Goal: Task Accomplishment & Management: Complete application form

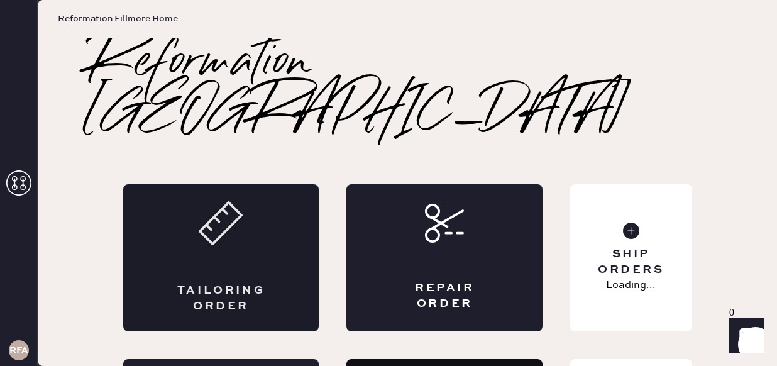
click at [272, 239] on div "Tailoring Order" at bounding box center [221, 257] width 196 height 147
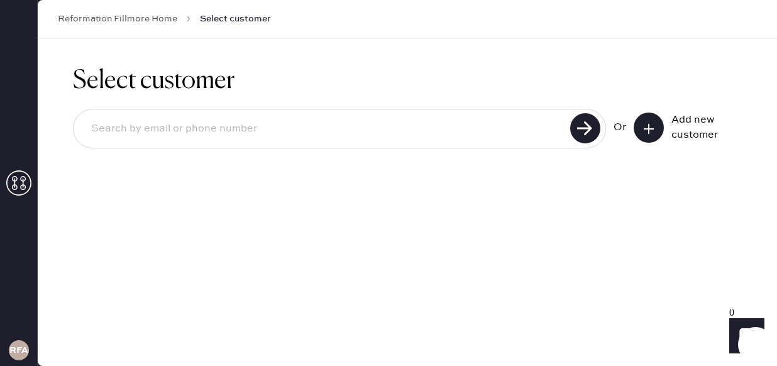
click at [645, 125] on icon at bounding box center [649, 129] width 13 height 13
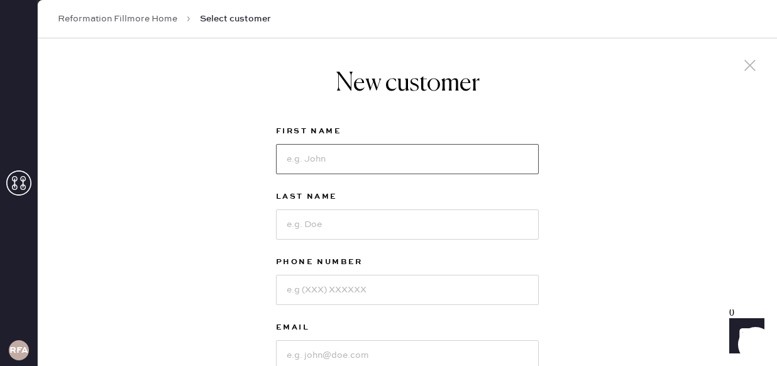
click at [477, 160] on input at bounding box center [407, 159] width 263 height 30
type input "[PERSON_NAME]"
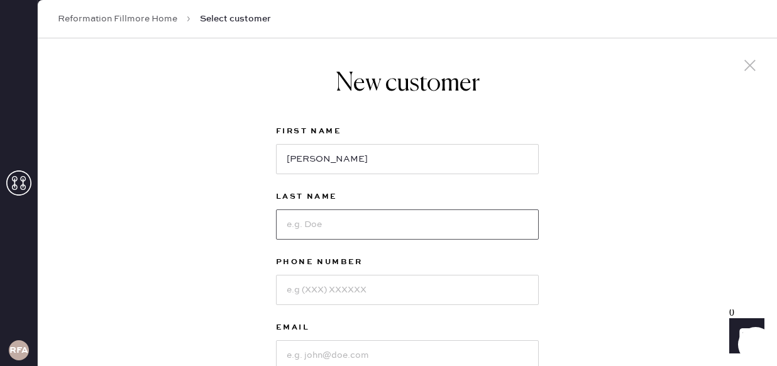
click at [343, 222] on input at bounding box center [407, 224] width 263 height 30
type input "[PERSON_NAME]"
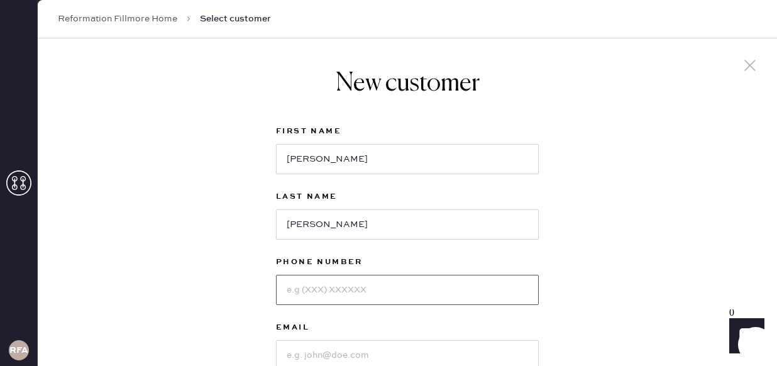
click at [357, 290] on input at bounding box center [407, 290] width 263 height 30
type input "4156372742"
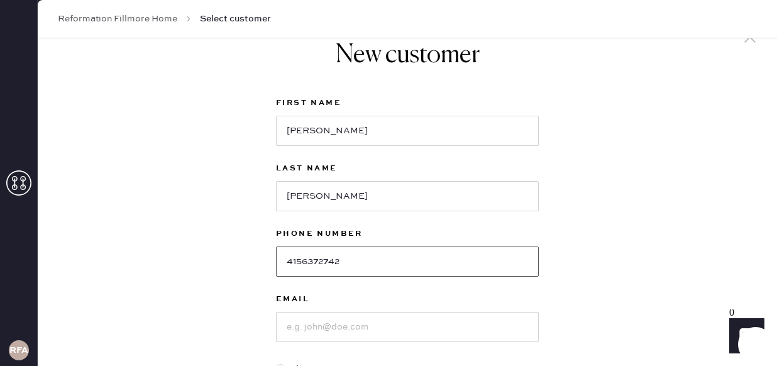
scroll to position [43, 0]
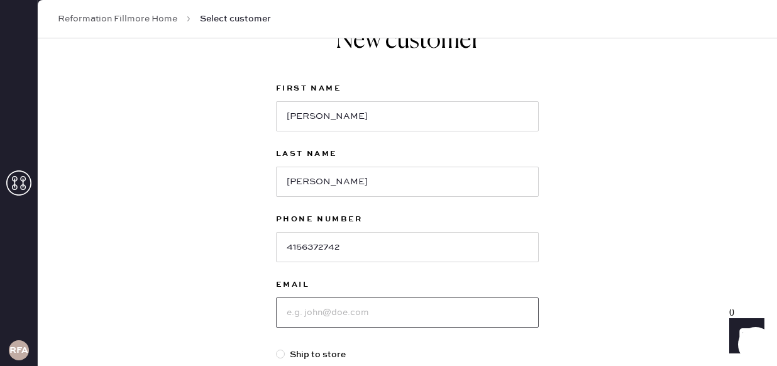
click at [449, 313] on input at bounding box center [407, 312] width 263 height 30
type input "[EMAIL_ADDRESS][DOMAIN_NAME]"
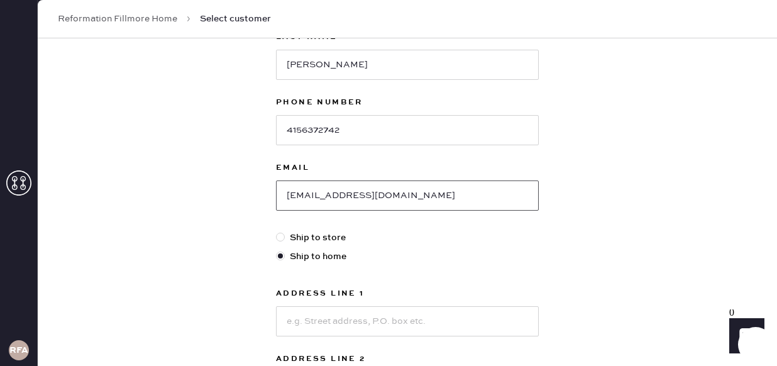
scroll to position [184, 0]
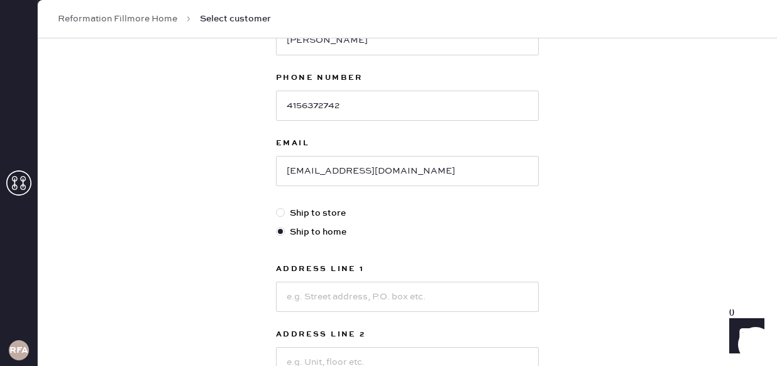
click at [282, 213] on div at bounding box center [280, 212] width 9 height 9
click at [277, 207] on input "Ship to store" at bounding box center [276, 206] width 1 height 1
radio input "true"
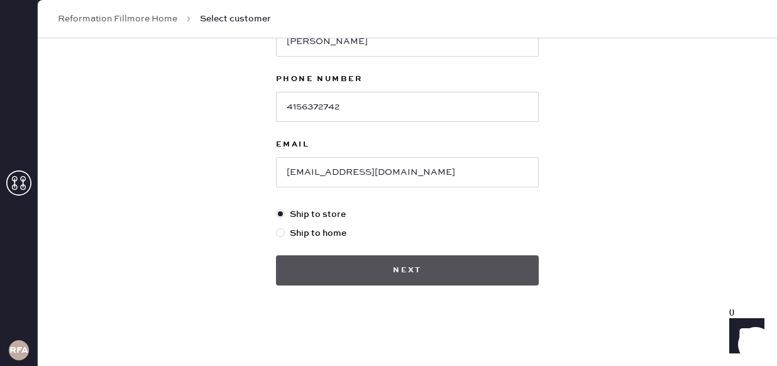
click at [422, 265] on button "Next" at bounding box center [407, 270] width 263 height 30
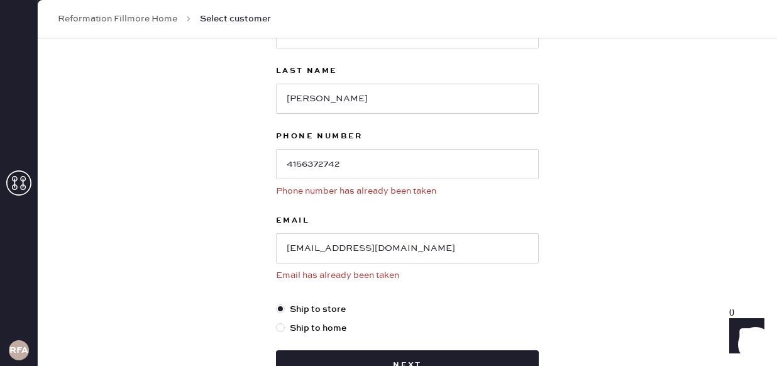
scroll to position [0, 0]
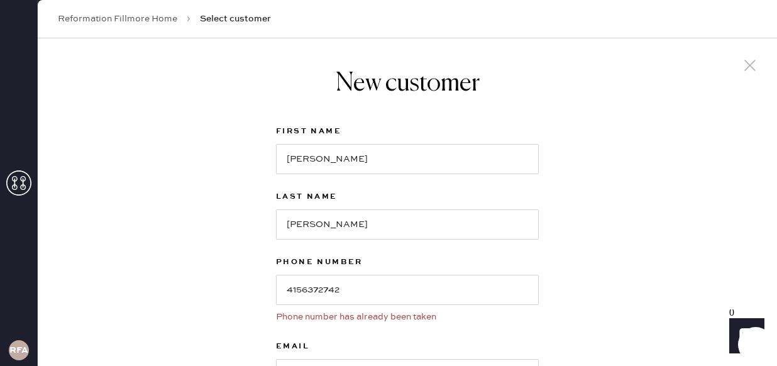
click at [753, 66] on icon at bounding box center [750, 65] width 19 height 19
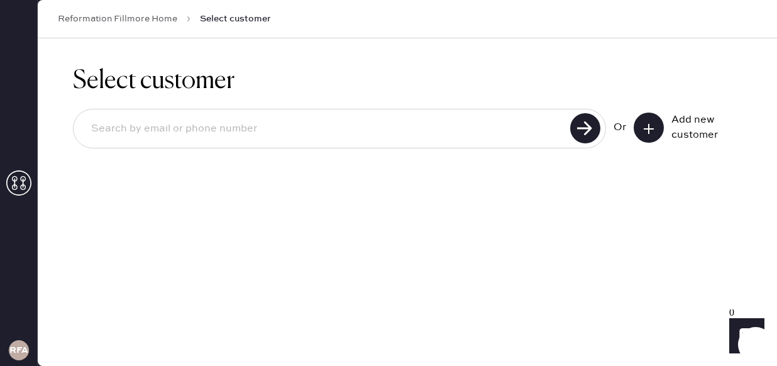
click at [387, 135] on input at bounding box center [323, 128] width 485 height 29
type input "[EMAIL_ADDRESS][DOMAIN_NAME]"
click at [591, 119] on use at bounding box center [585, 128] width 30 height 30
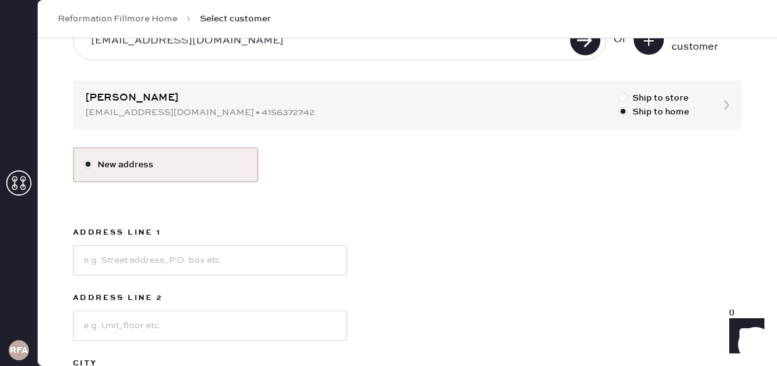
scroll to position [80, 0]
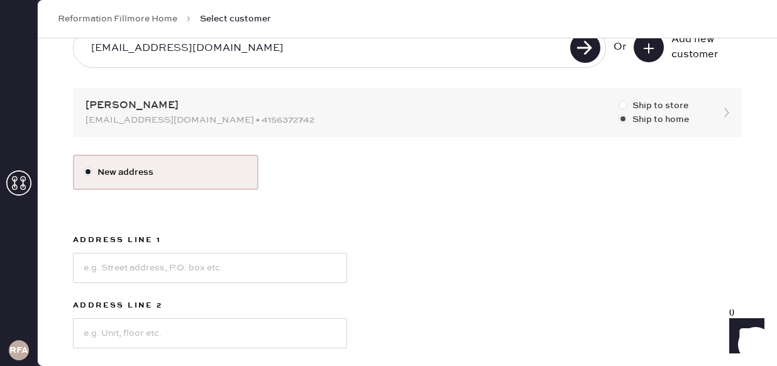
click at [623, 106] on div at bounding box center [623, 105] width 9 height 9
click at [619, 99] on input "Ship to store" at bounding box center [619, 99] width 1 height 1
radio input "true"
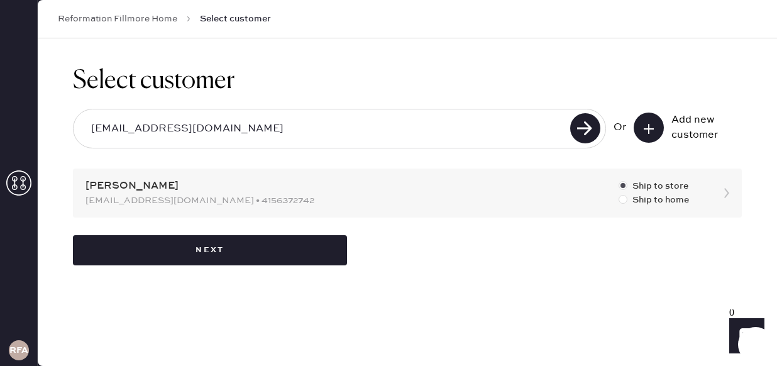
scroll to position [0, 0]
click at [726, 192] on div "Select customer [EMAIL_ADDRESS][DOMAIN_NAME] Or Add new customer [PERSON_NAME] …" at bounding box center [407, 165] width 739 height 255
click at [729, 193] on div "Select customer [EMAIL_ADDRESS][DOMAIN_NAME] Or Add new customer [PERSON_NAME] …" at bounding box center [407, 165] width 739 height 255
click at [315, 194] on div "Select customer [EMAIL_ADDRESS][DOMAIN_NAME] Or Add new customer [PERSON_NAME] …" at bounding box center [407, 165] width 739 height 255
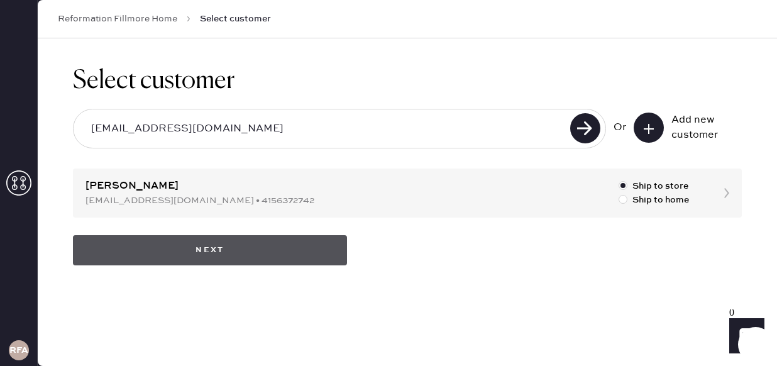
click at [240, 253] on button "Next" at bounding box center [210, 250] width 274 height 30
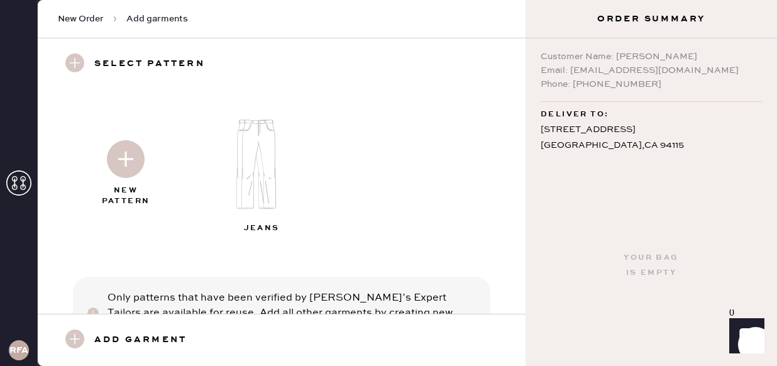
scroll to position [60, 0]
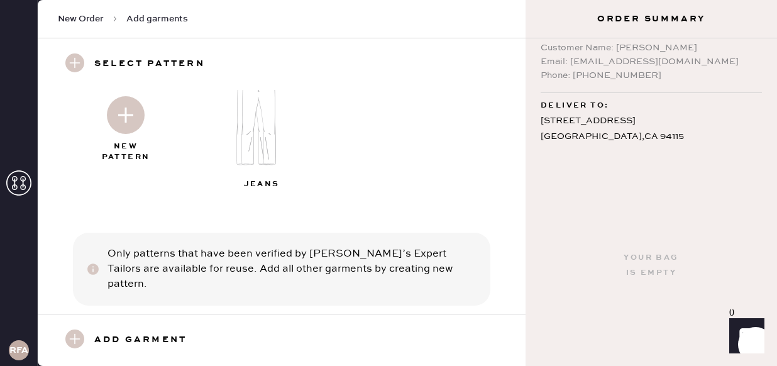
click at [249, 135] on img at bounding box center [264, 120] width 136 height 109
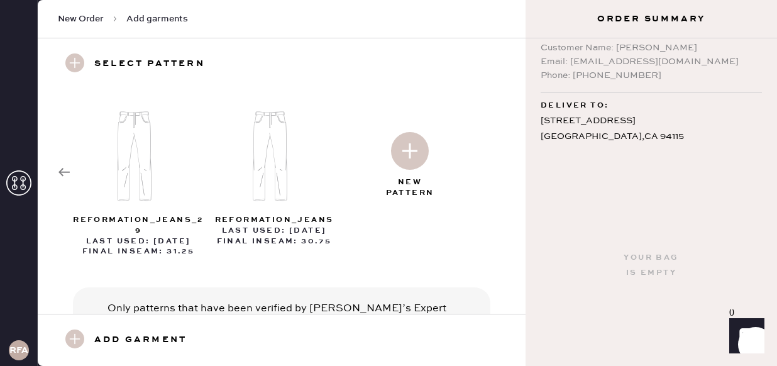
scroll to position [0, 0]
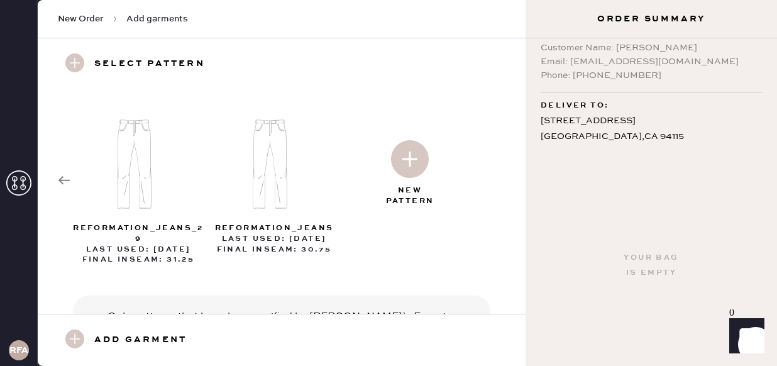
click at [79, 339] on use at bounding box center [74, 339] width 19 height 19
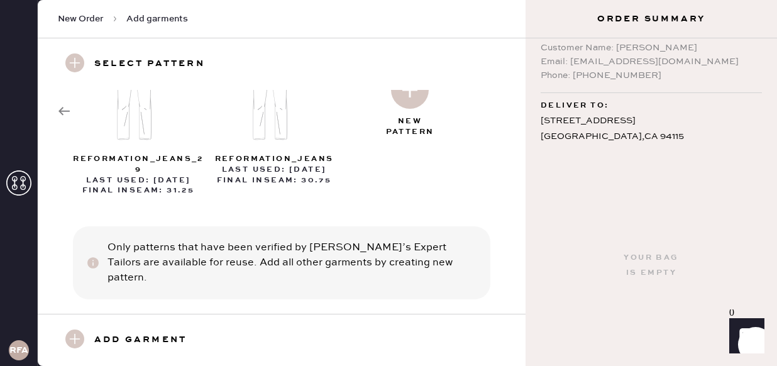
click at [77, 335] on use at bounding box center [74, 339] width 19 height 19
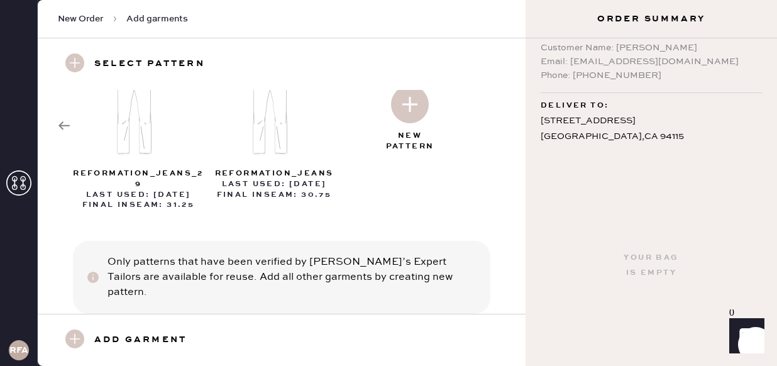
scroll to position [52, 0]
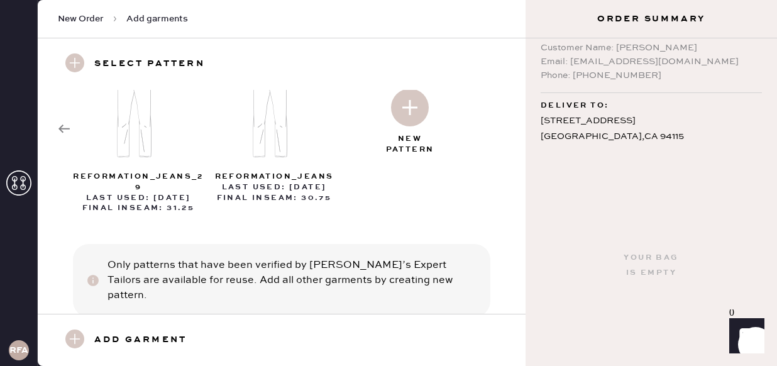
click at [411, 106] on img at bounding box center [410, 108] width 38 height 38
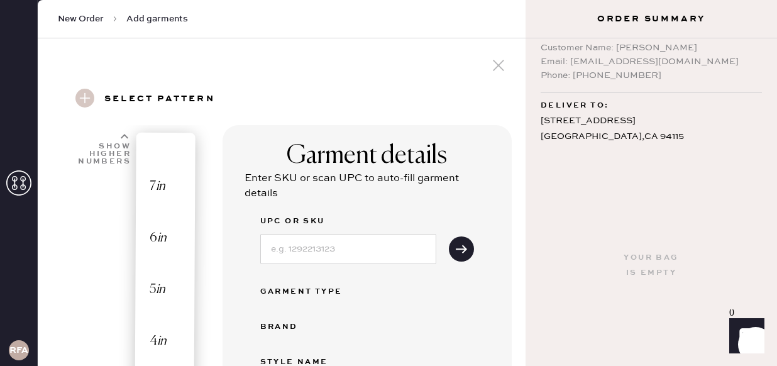
select select "2"
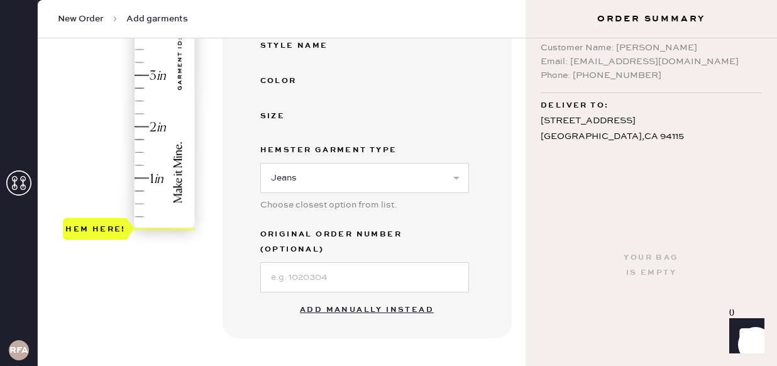
scroll to position [310, 0]
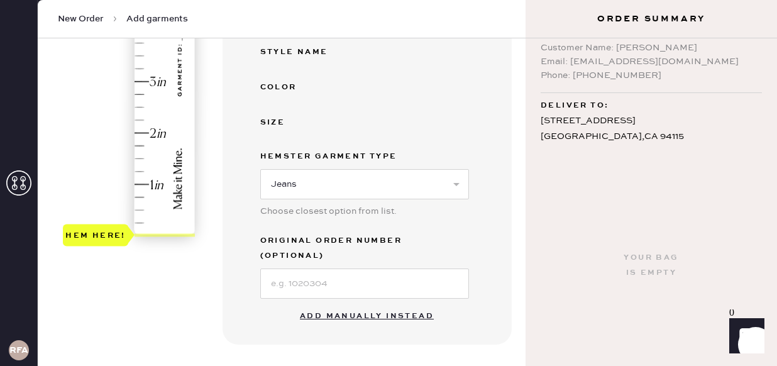
type input "0.75"
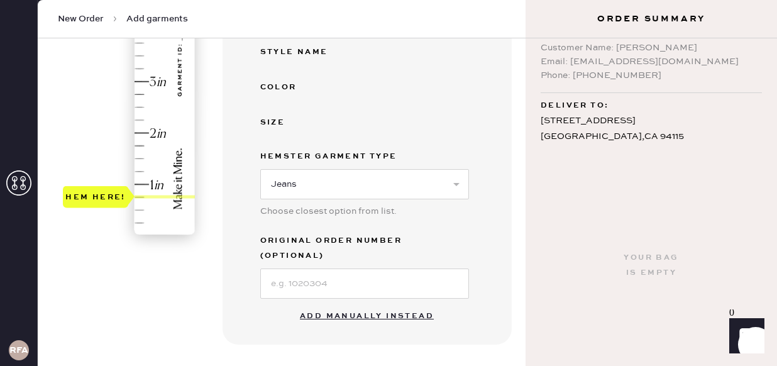
click at [139, 196] on div "Hem here!" at bounding box center [130, 55] width 134 height 371
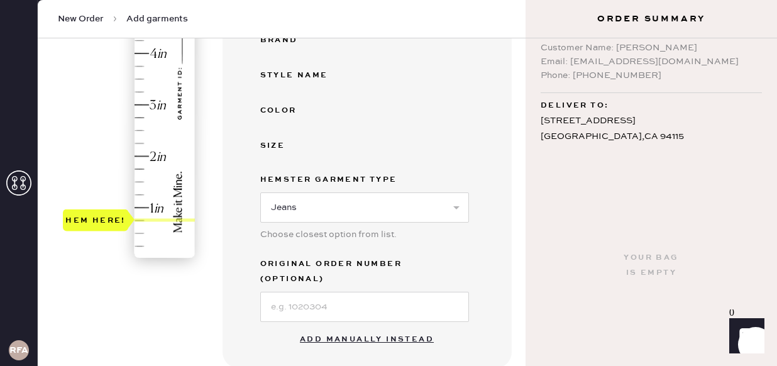
scroll to position [285, 0]
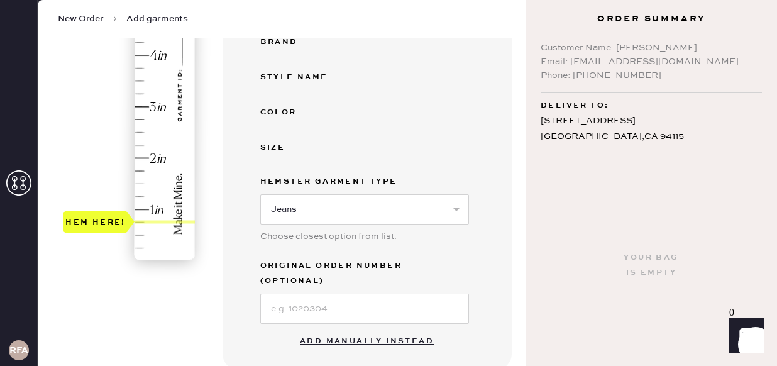
click at [371, 329] on button "Add manually instead" at bounding box center [366, 341] width 149 height 25
select select "2"
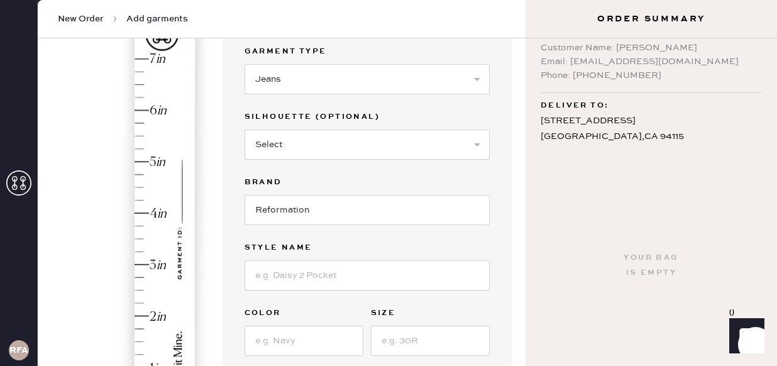
scroll to position [96, 0]
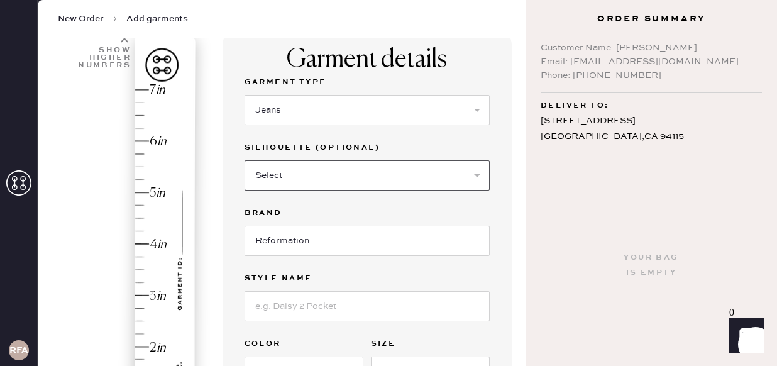
click at [427, 180] on select "Select Shorts Cropped Flare Boot Cut Straight Skinny Other" at bounding box center [367, 175] width 245 height 30
click at [436, 177] on select "Select Shorts Cropped Flare Boot Cut Straight Skinny Other" at bounding box center [367, 175] width 245 height 30
click at [386, 182] on select "Select Shorts Cropped Flare Boot Cut Straight Skinny Other" at bounding box center [367, 175] width 245 height 30
select select "5"
click at [245, 160] on select "Select Shorts Cropped Flare Boot Cut Straight Skinny Other" at bounding box center [367, 175] width 245 height 30
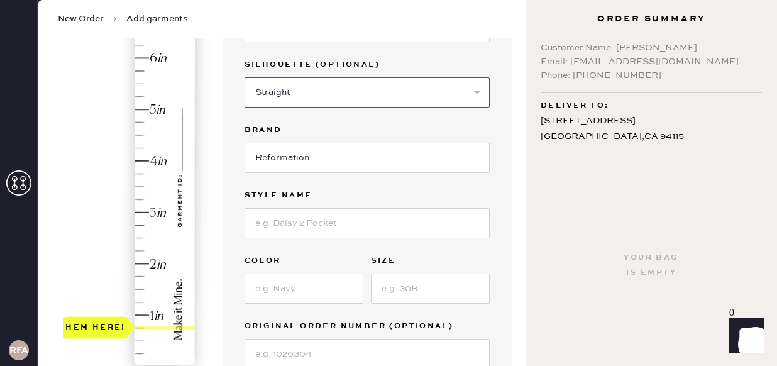
scroll to position [189, 0]
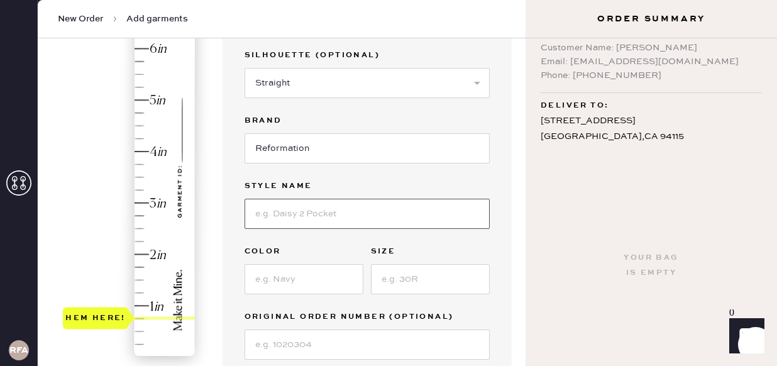
click at [306, 211] on input at bounding box center [367, 214] width 245 height 30
type input "[PERSON_NAME] Low Rise"
click at [305, 290] on input at bounding box center [304, 279] width 119 height 30
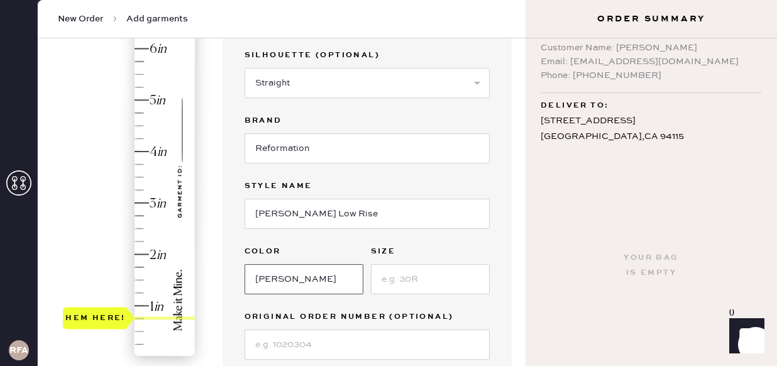
type input "[PERSON_NAME]"
click at [397, 279] on input at bounding box center [430, 279] width 119 height 30
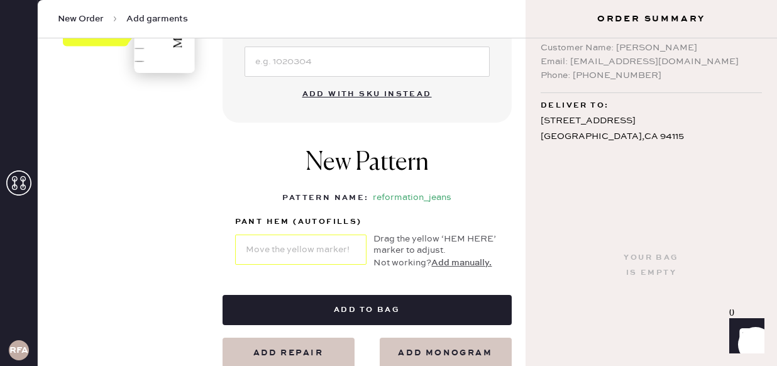
scroll to position [484, 0]
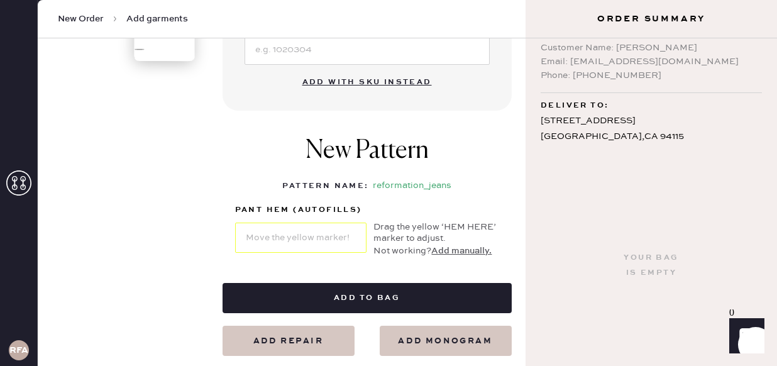
type input "24"
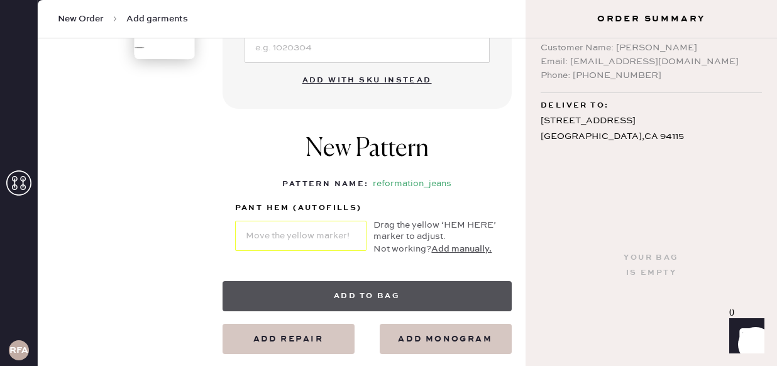
scroll to position [512, 0]
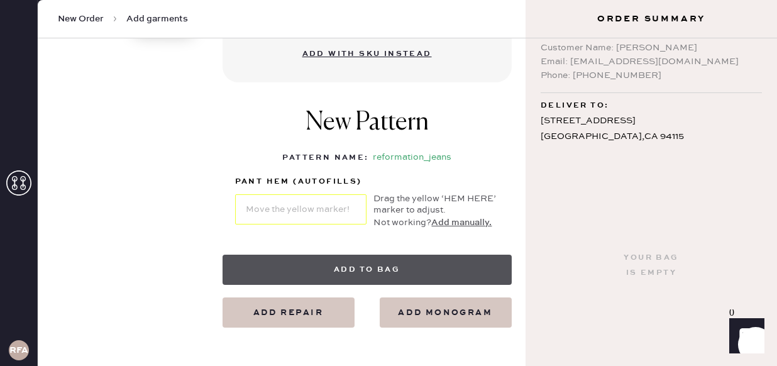
click at [274, 279] on button "Add to bag" at bounding box center [367, 270] width 289 height 30
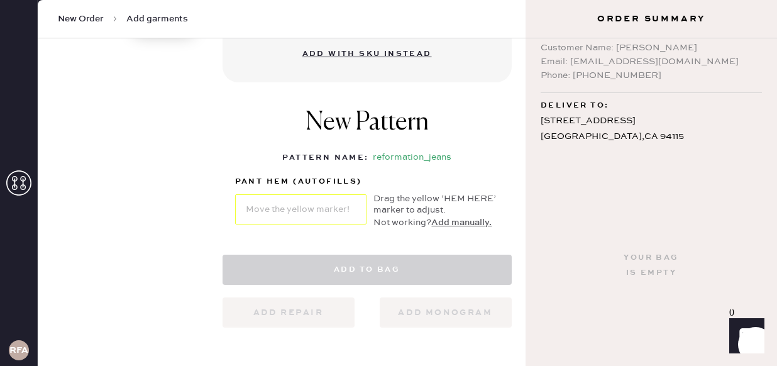
select select "2"
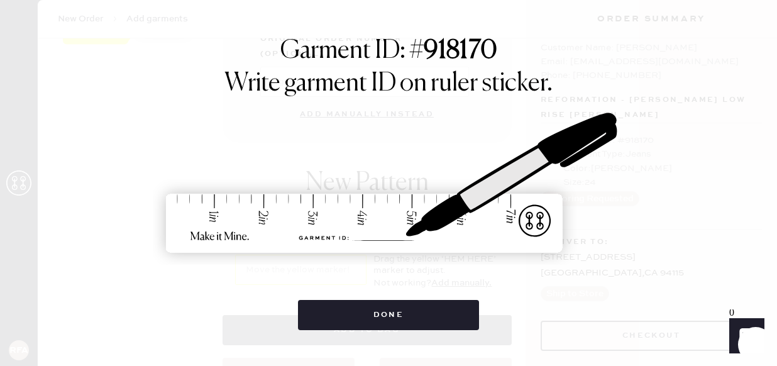
scroll to position [56, 0]
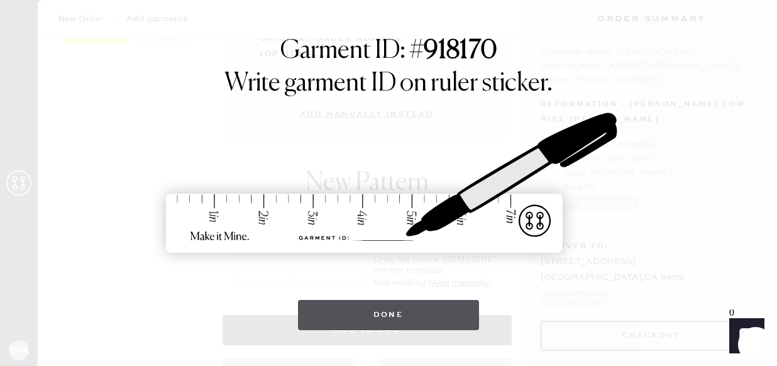
click at [414, 309] on button "Done" at bounding box center [389, 315] width 182 height 30
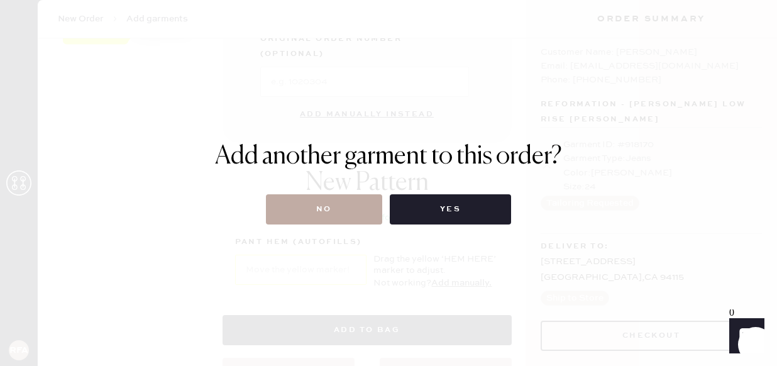
click at [345, 213] on button "No" at bounding box center [324, 209] width 116 height 30
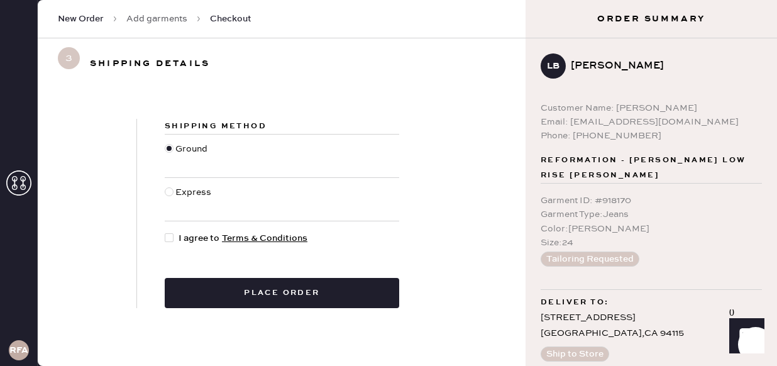
click at [170, 238] on div at bounding box center [169, 237] width 9 height 9
click at [165, 232] on input "I agree to Terms & Conditions" at bounding box center [165, 231] width 1 height 1
checkbox input "true"
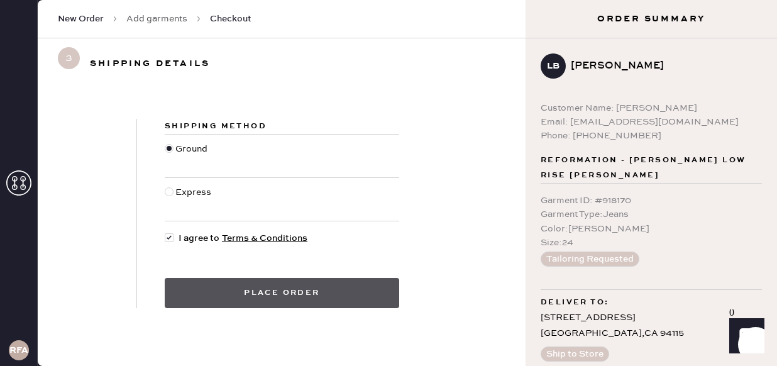
click at [241, 292] on button "Place order" at bounding box center [282, 293] width 235 height 30
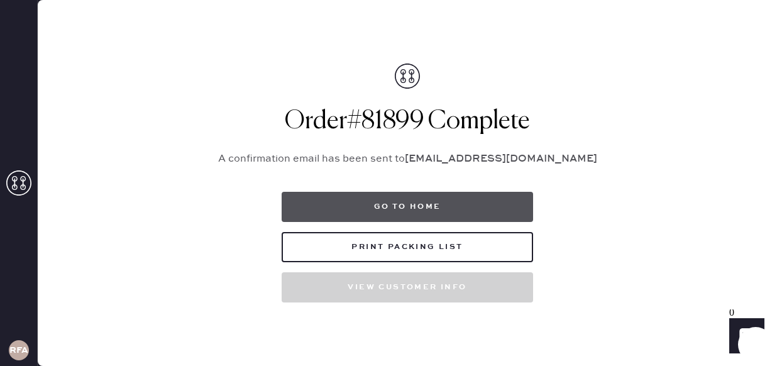
click at [405, 204] on button "Go to home" at bounding box center [408, 207] width 252 height 30
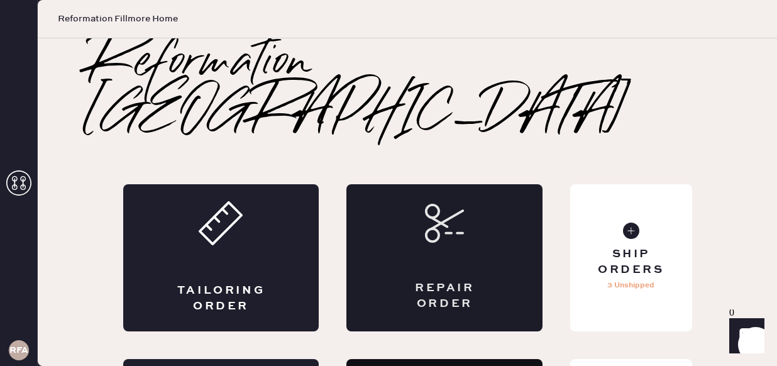
click at [488, 217] on div "Repair Order" at bounding box center [444, 257] width 196 height 147
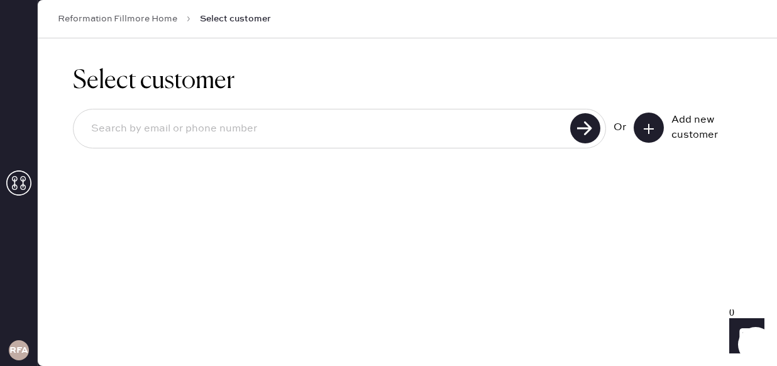
click at [641, 131] on button at bounding box center [649, 128] width 30 height 30
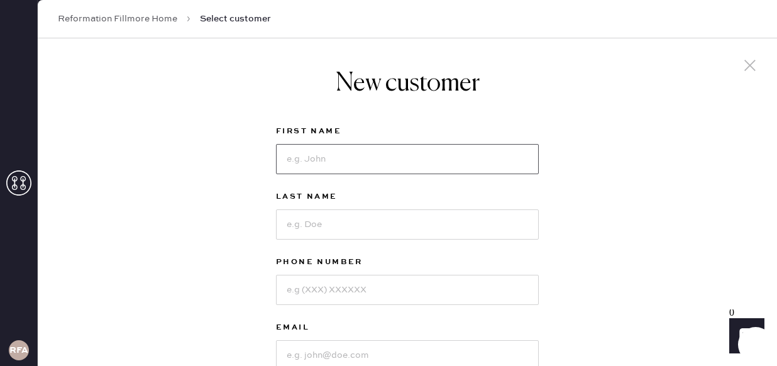
click at [305, 162] on input at bounding box center [407, 159] width 263 height 30
type input "m"
type input "meaghan"
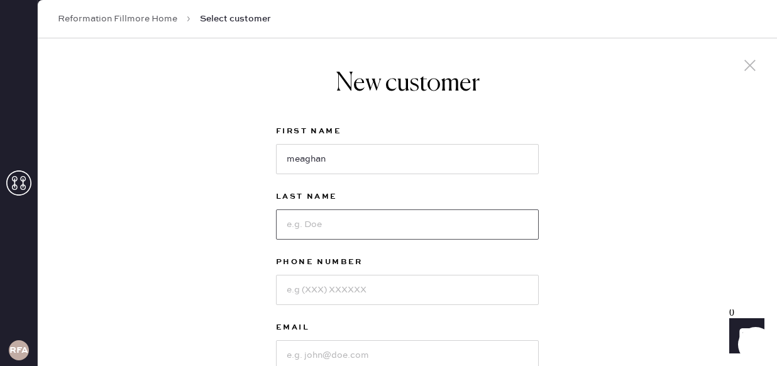
click at [347, 232] on input at bounding box center [407, 224] width 263 height 30
type input "[PERSON_NAME]"
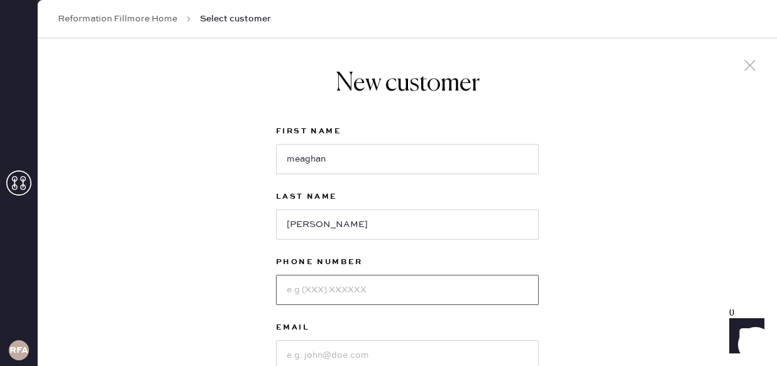
click at [375, 294] on input at bounding box center [407, 290] width 263 height 30
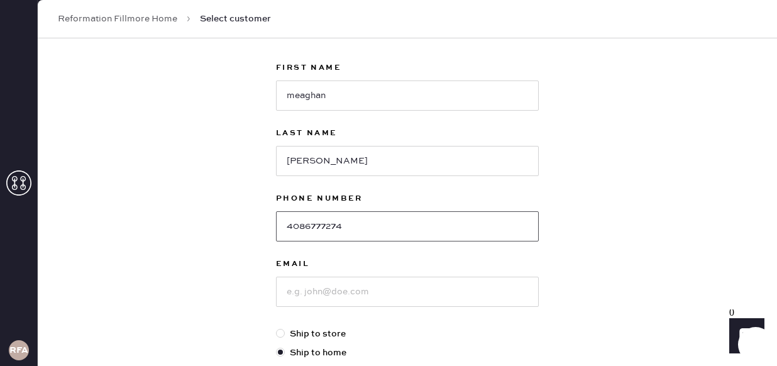
type input "4086777274"
click at [371, 297] on input at bounding box center [407, 292] width 263 height 30
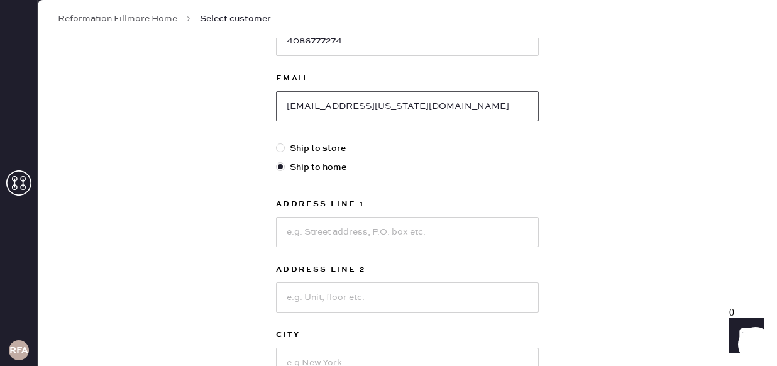
scroll to position [261, 0]
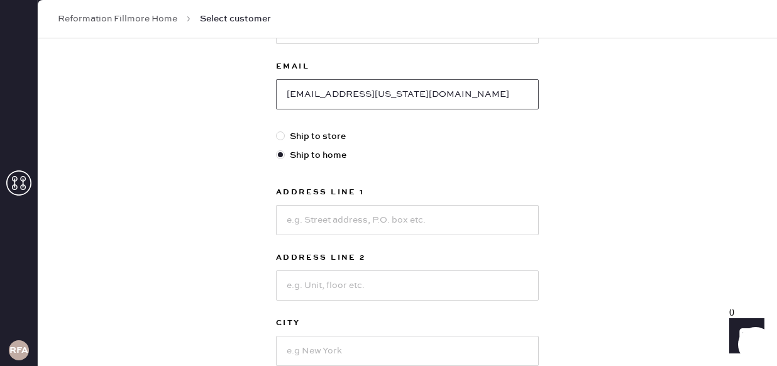
type input "[EMAIL_ADDRESS][US_STATE][DOMAIN_NAME]"
click at [374, 222] on input at bounding box center [407, 220] width 263 height 30
type input "[STREET_ADDRESS]"
click at [363, 293] on input at bounding box center [407, 285] width 263 height 30
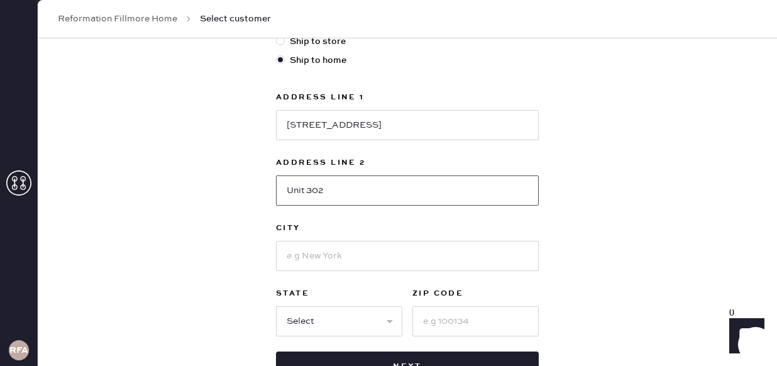
scroll to position [387, 0]
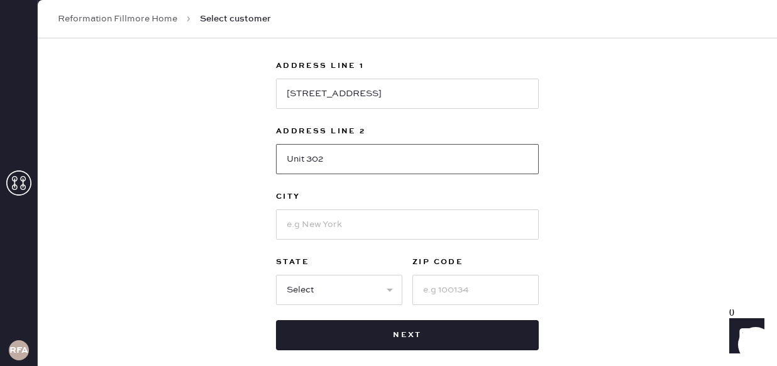
type input "Unit 302"
click at [454, 300] on input at bounding box center [476, 290] width 126 height 30
type input "94123"
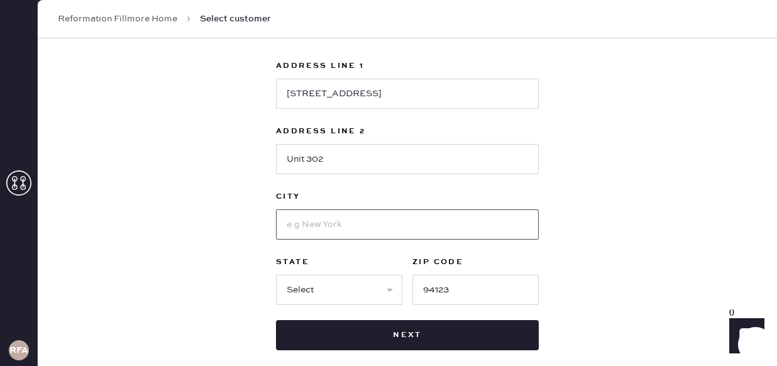
click at [372, 224] on input at bounding box center [407, 224] width 263 height 30
type input "SF"
click at [595, 260] on div "New customer First Name [PERSON_NAME] Last Name [PERSON_NAME] Phone Number [PHO…" at bounding box center [407, 41] width 739 height 780
click at [343, 291] on select "Select AK AL AR AZ CA CO CT [GEOGRAPHIC_DATA] DE FL [GEOGRAPHIC_DATA] HI [GEOGR…" at bounding box center [339, 290] width 126 height 30
select select "CA"
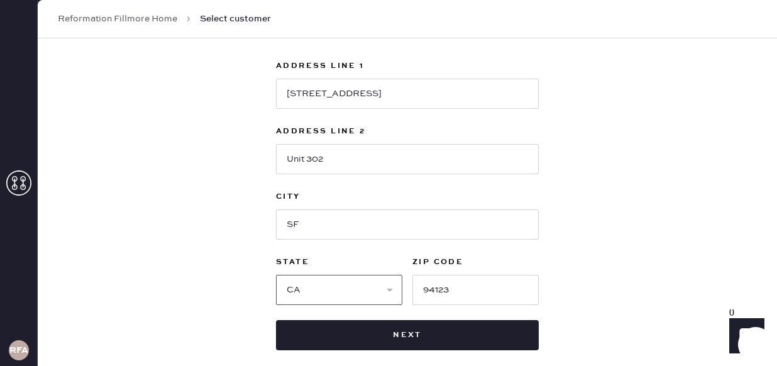
click at [276, 275] on select "Select AK AL AR AZ CA CO CT [GEOGRAPHIC_DATA] DE FL [GEOGRAPHIC_DATA] HI [GEOGR…" at bounding box center [339, 290] width 126 height 30
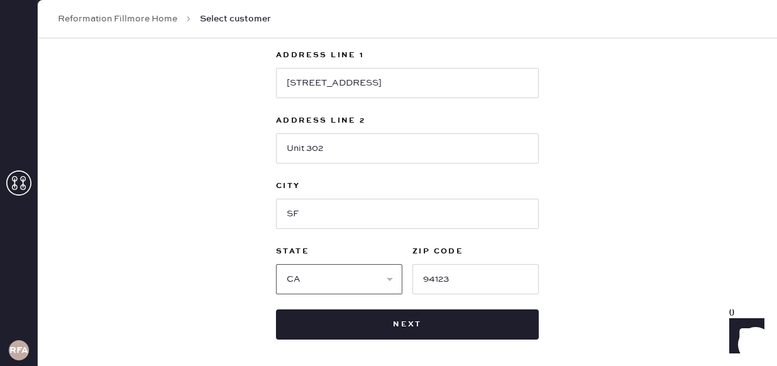
scroll to position [399, 0]
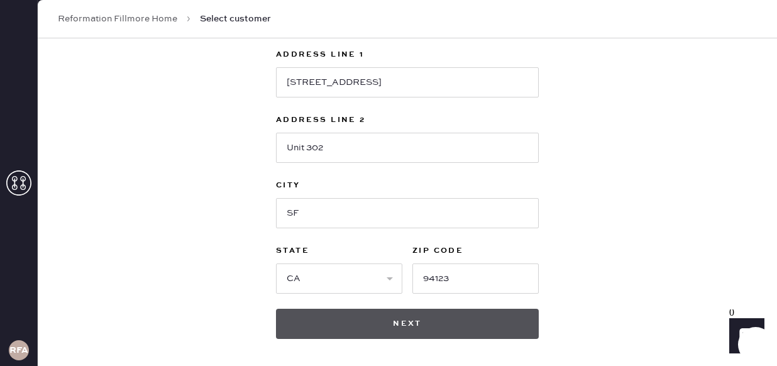
click at [518, 325] on button "Next" at bounding box center [407, 324] width 263 height 30
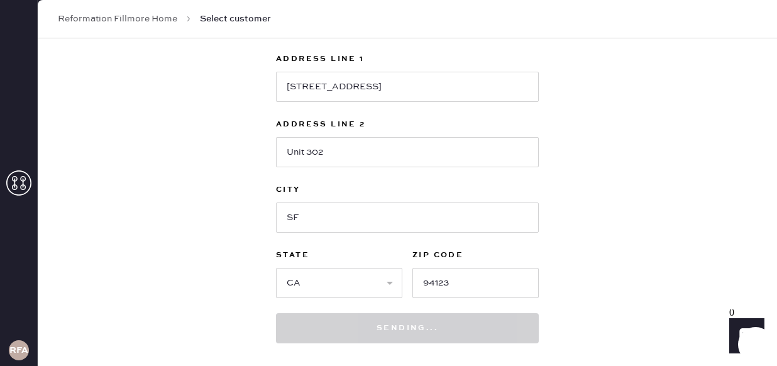
scroll to position [372, 0]
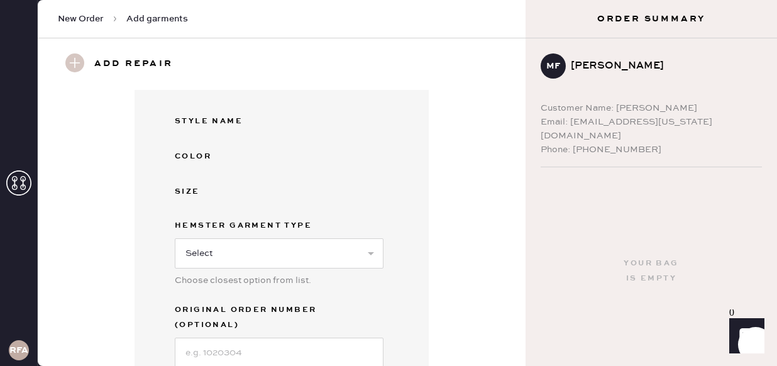
scroll to position [321, 0]
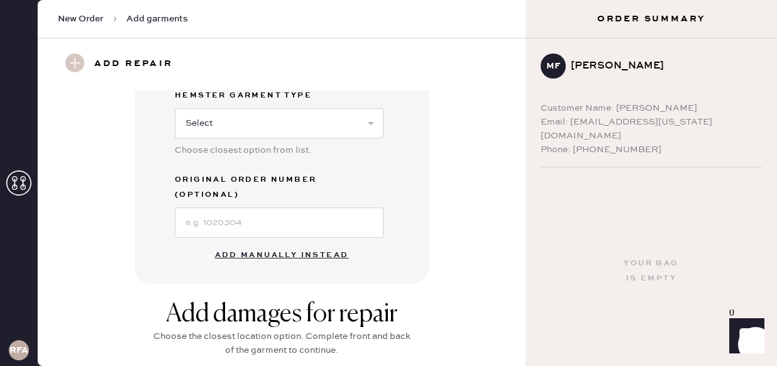
click at [321, 243] on button "Add manually instead" at bounding box center [282, 255] width 149 height 25
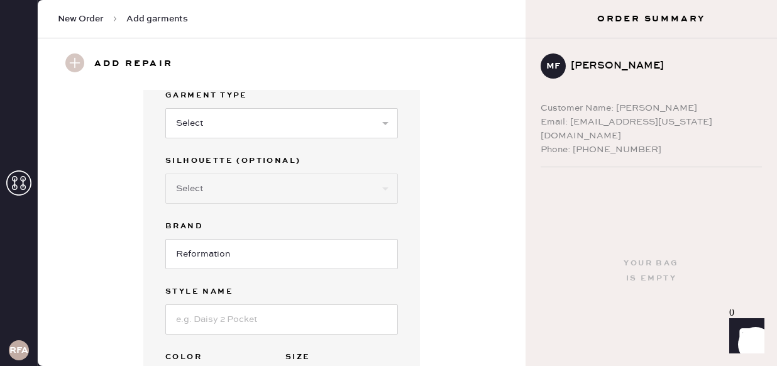
scroll to position [42, 0]
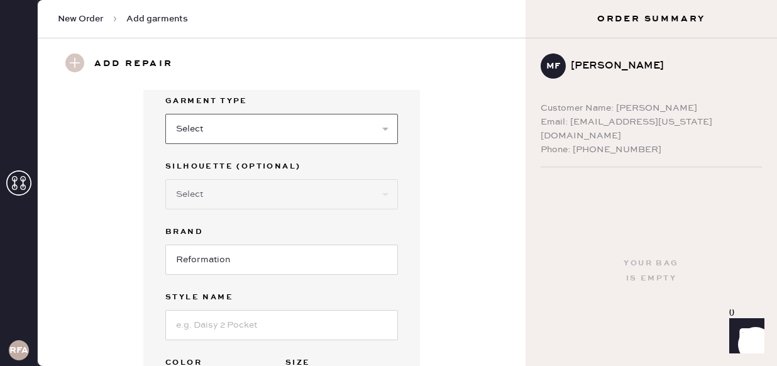
click at [330, 122] on select "Select Basic Skirt Jeans Leggings Pants Shorts Basic Sleeved Dress Basic Sleeve…" at bounding box center [281, 129] width 233 height 30
select select "14"
click at [165, 114] on select "Select Basic Skirt Jeans Leggings Pants Shorts Basic Sleeved Dress Basic Sleeve…" at bounding box center [281, 129] width 233 height 30
click at [261, 192] on select "Select Crop top Full Length Other" at bounding box center [281, 194] width 233 height 30
select select "71"
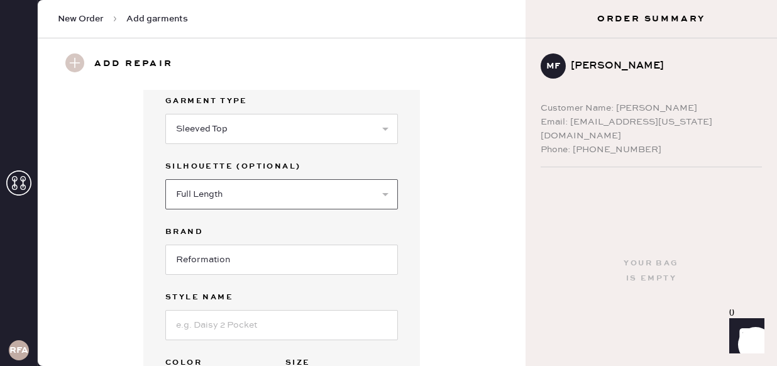
click at [165, 179] on select "Select Crop top Full Length Other" at bounding box center [281, 194] width 233 height 30
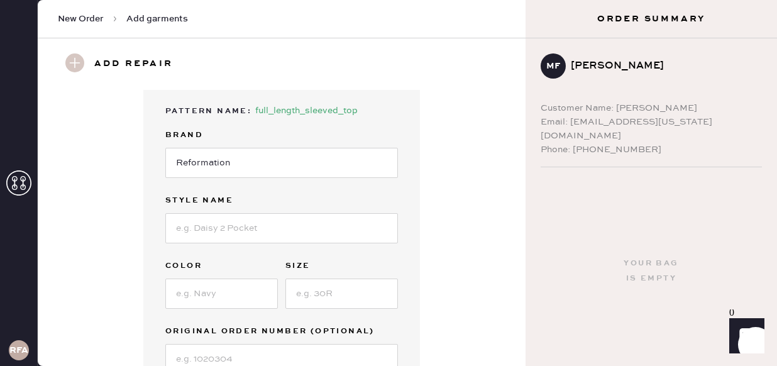
scroll to position [165, 0]
click at [231, 231] on input at bounding box center [281, 226] width 233 height 30
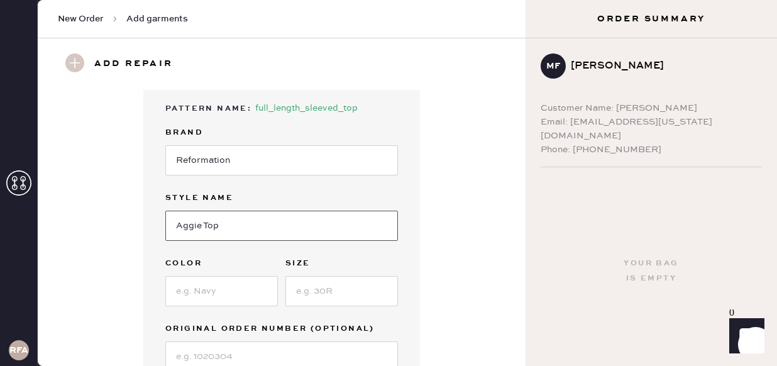
type input "Aggie Top"
click at [221, 288] on input at bounding box center [221, 291] width 113 height 30
type input "Black white Check"
click at [362, 296] on input at bounding box center [341, 291] width 113 height 30
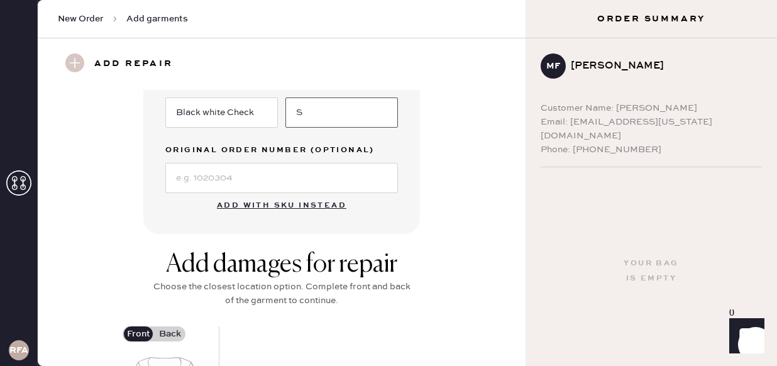
scroll to position [343, 0]
type input "S"
click at [253, 279] on div "Add damages for repair" at bounding box center [282, 265] width 264 height 30
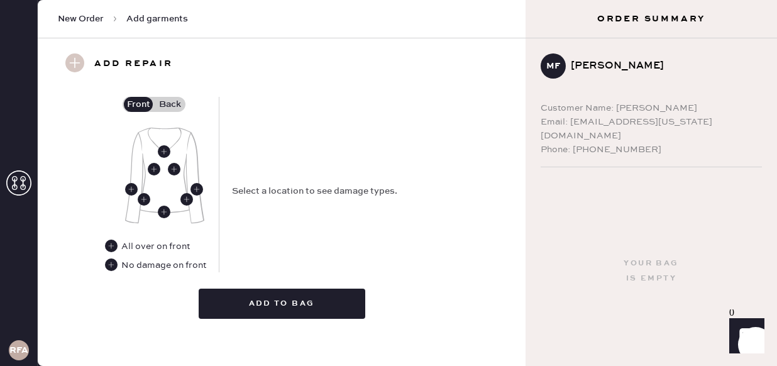
scroll to position [575, 0]
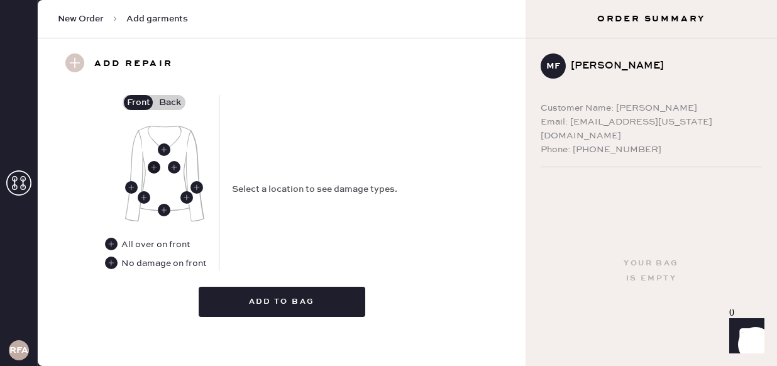
click at [154, 166] on use at bounding box center [154, 167] width 13 height 13
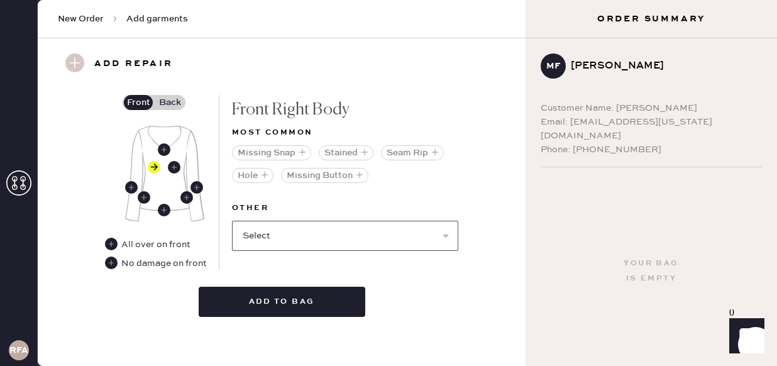
click at [336, 233] on select "Select Broken / Ripped Hem Broken Beads Broken Belt Loop Broken Button Broken C…" at bounding box center [345, 236] width 226 height 30
select select "1515"
click at [232, 221] on select "Select Broken / Ripped Hem Broken Beads Broken Belt Loop Broken Button Broken C…" at bounding box center [345, 236] width 226 height 30
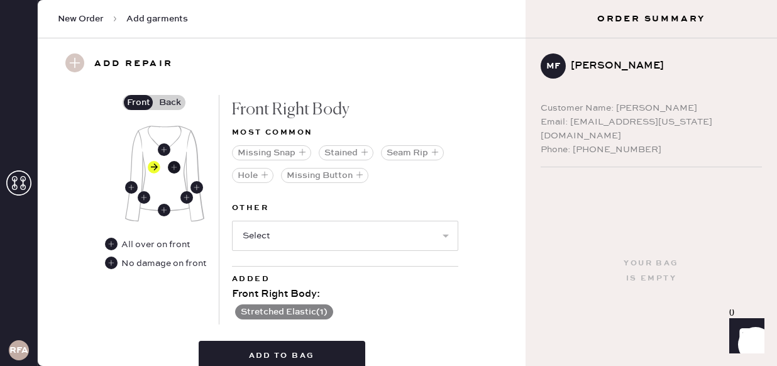
click at [177, 168] on use at bounding box center [174, 167] width 13 height 13
click at [337, 236] on select "Select Broken / Ripped Hem Broken Beads Broken Belt Loop Broken Button Broken C…" at bounding box center [345, 236] width 226 height 30
select select "1515"
click at [232, 221] on select "Select Broken / Ripped Hem Broken Beads Broken Belt Loop Broken Button Broken C…" at bounding box center [345, 236] width 226 height 30
select select
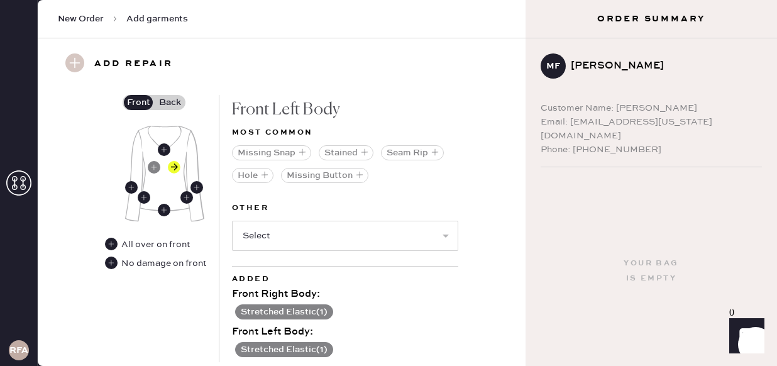
click at [174, 103] on label "Back" at bounding box center [169, 102] width 31 height 15
click at [170, 102] on input "Back" at bounding box center [170, 102] width 0 height 0
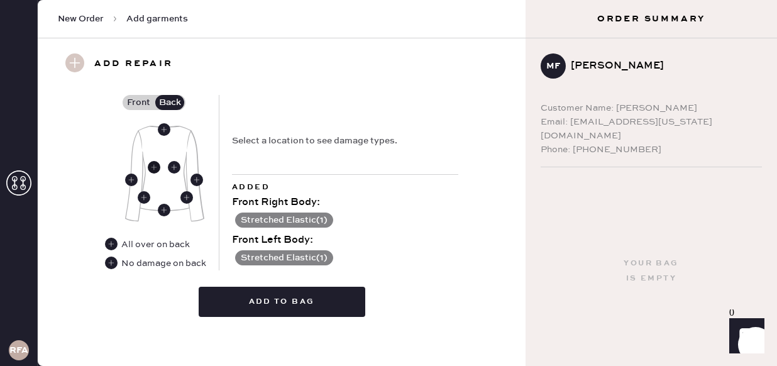
click at [155, 167] on use at bounding box center [154, 167] width 13 height 13
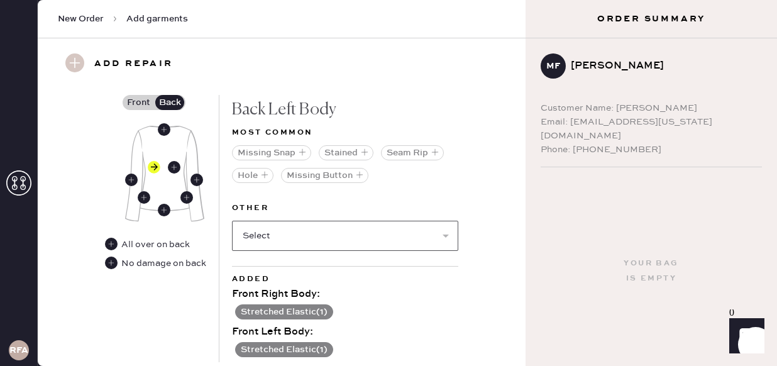
click at [307, 243] on select "Select Broken / Ripped Hem Broken Beads Broken Belt Loop Broken Button Broken C…" at bounding box center [345, 236] width 226 height 30
select select "1924"
click at [232, 221] on select "Select Broken / Ripped Hem Broken Beads Broken Belt Loop Broken Button Broken C…" at bounding box center [345, 236] width 226 height 30
click at [325, 235] on select "Select Broken / Ripped Hem Broken Beads Broken Belt Loop Broken Button Broken C…" at bounding box center [345, 236] width 226 height 30
select select "1515"
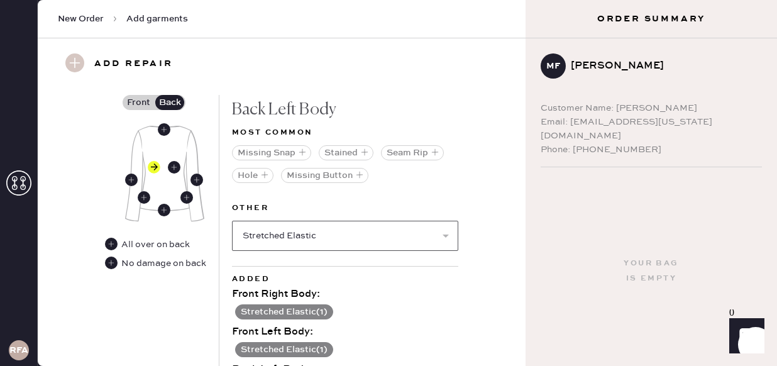
click at [232, 221] on select "Select Broken / Ripped Hem Broken Beads Broken Belt Loop Broken Button Broken C…" at bounding box center [345, 236] width 226 height 30
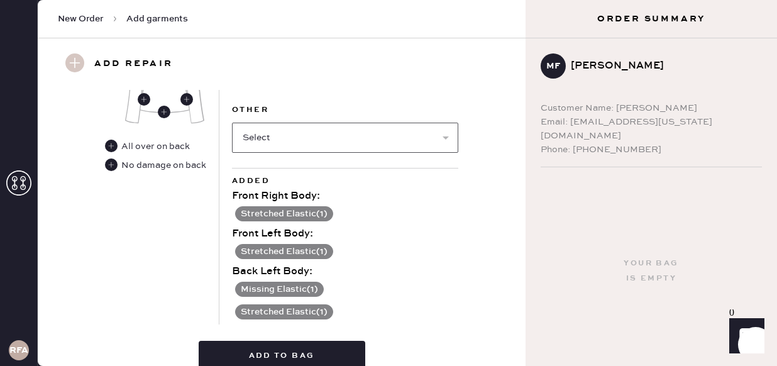
scroll to position [680, 0]
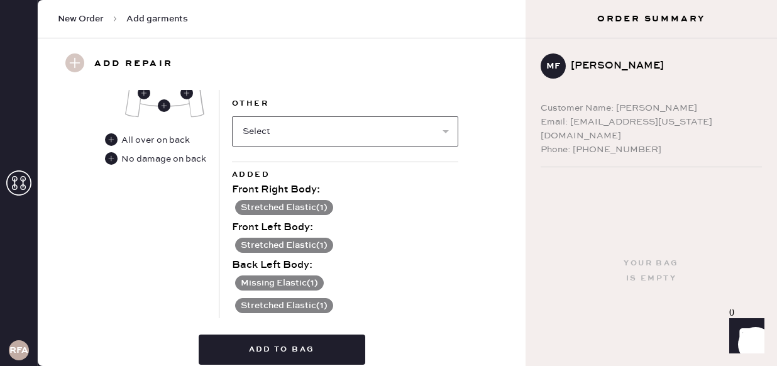
click at [341, 123] on select "Select Broken / Ripped Hem Broken Beads Broken Belt Loop Broken Button Broken C…" at bounding box center [345, 131] width 226 height 30
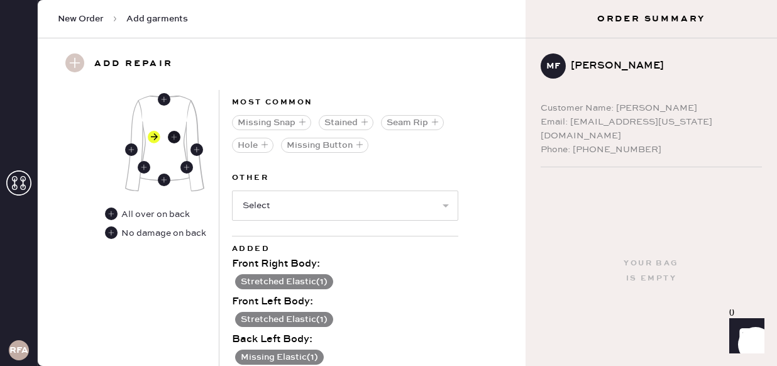
click at [173, 133] on use at bounding box center [174, 137] width 13 height 13
click at [303, 205] on select "Select Broken / Ripped Hem Broken Beads Broken Belt Loop Broken Button Broken C…" at bounding box center [345, 206] width 226 height 30
select select "1515"
click at [232, 191] on select "Select Broken / Ripped Hem Broken Beads Broken Belt Loop Broken Button Broken C…" at bounding box center [345, 206] width 226 height 30
select select
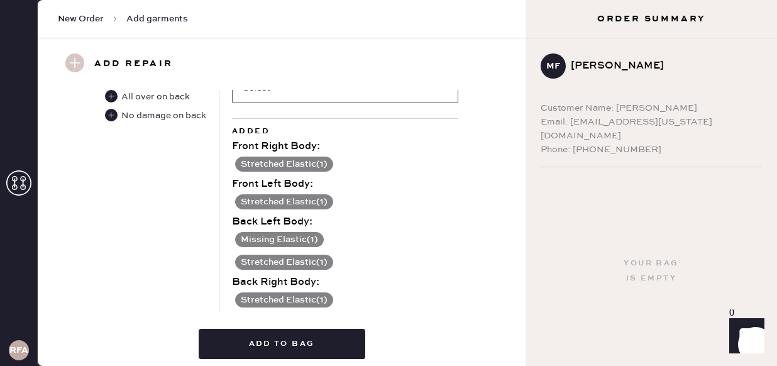
scroll to position [728, 0]
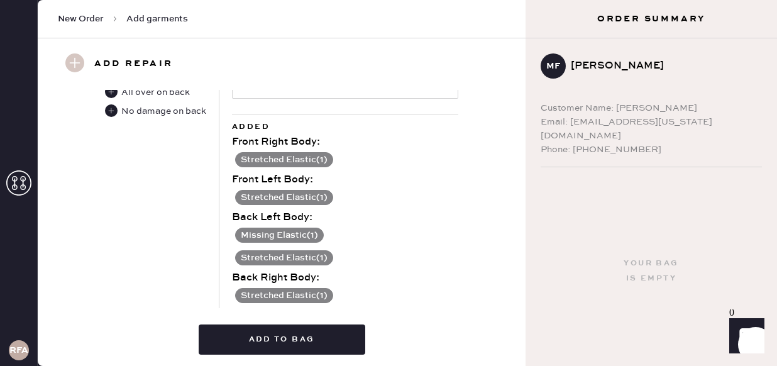
click at [309, 230] on button "Missing Elastic ( 1 )" at bounding box center [279, 235] width 89 height 15
click at [236, 233] on use at bounding box center [239, 236] width 13 height 13
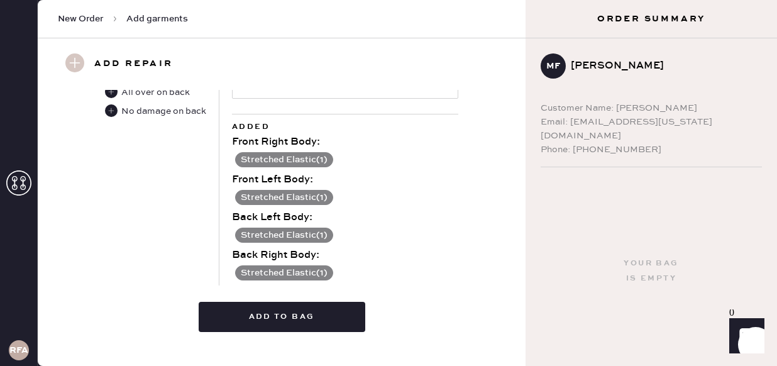
scroll to position [748, 0]
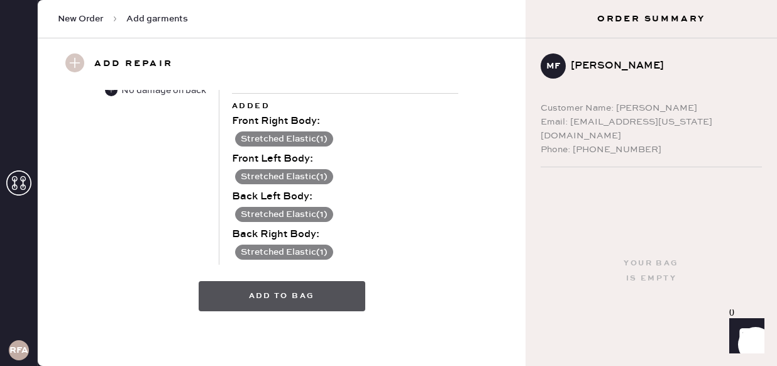
click at [334, 301] on button "Add to bag" at bounding box center [282, 296] width 167 height 30
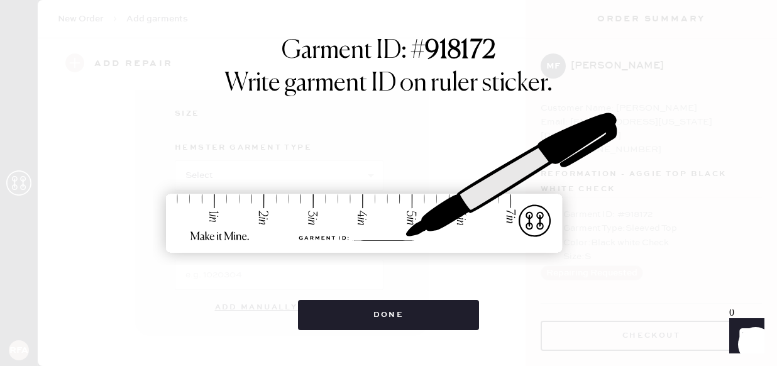
scroll to position [253, 0]
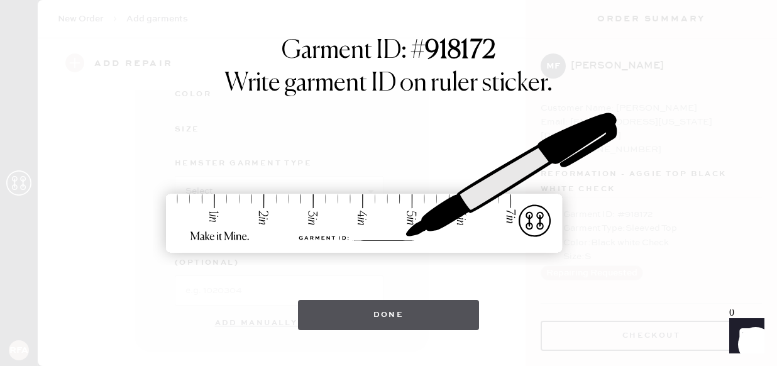
click at [420, 315] on button "Done" at bounding box center [389, 315] width 182 height 30
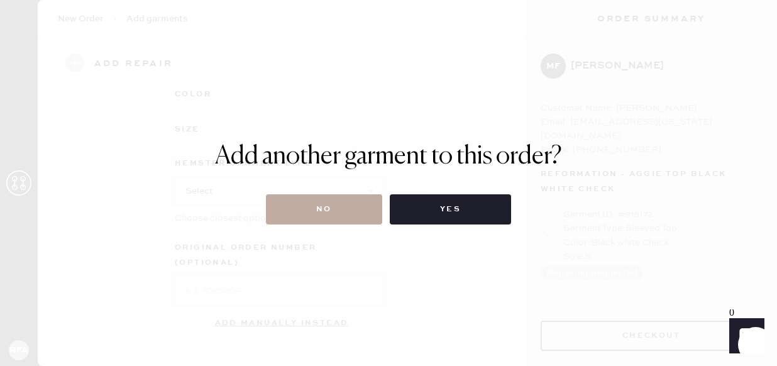
click at [330, 214] on button "No" at bounding box center [324, 209] width 116 height 30
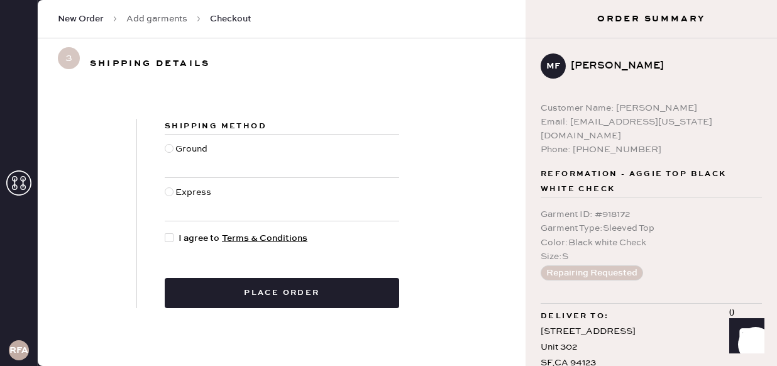
click at [167, 145] on div at bounding box center [169, 148] width 9 height 9
click at [165, 143] on input "Ground" at bounding box center [165, 142] width 1 height 1
radio input "true"
click at [169, 237] on div at bounding box center [169, 237] width 9 height 9
click at [165, 232] on input "I agree to Terms & Conditions" at bounding box center [165, 231] width 1 height 1
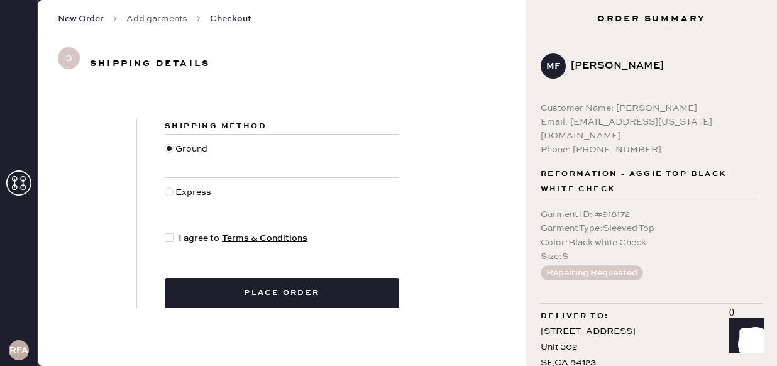
checkbox input "true"
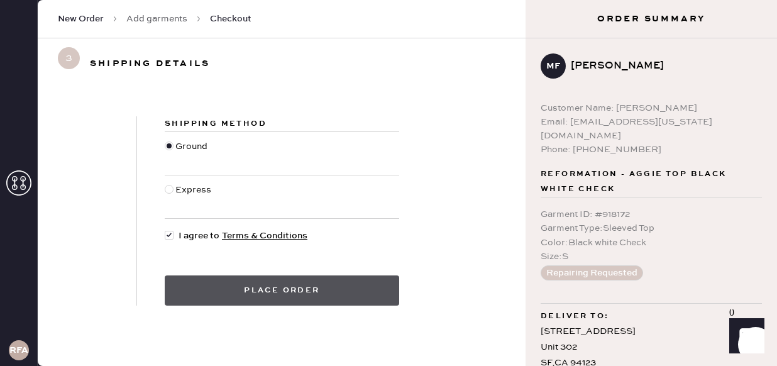
click at [338, 299] on button "Place order" at bounding box center [282, 290] width 235 height 30
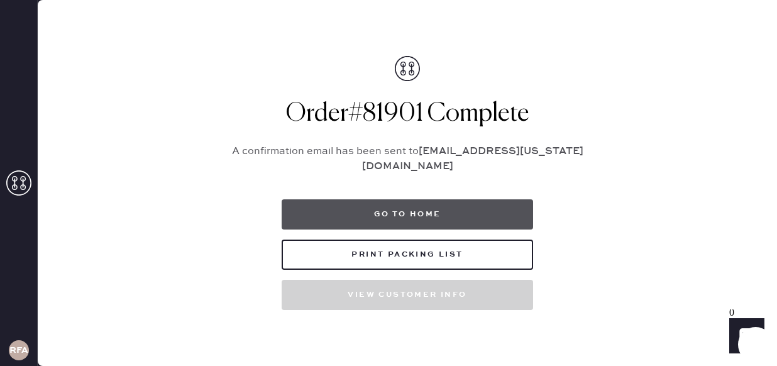
click at [484, 209] on button "Go to home" at bounding box center [408, 214] width 252 height 30
